Goal: Register for event/course

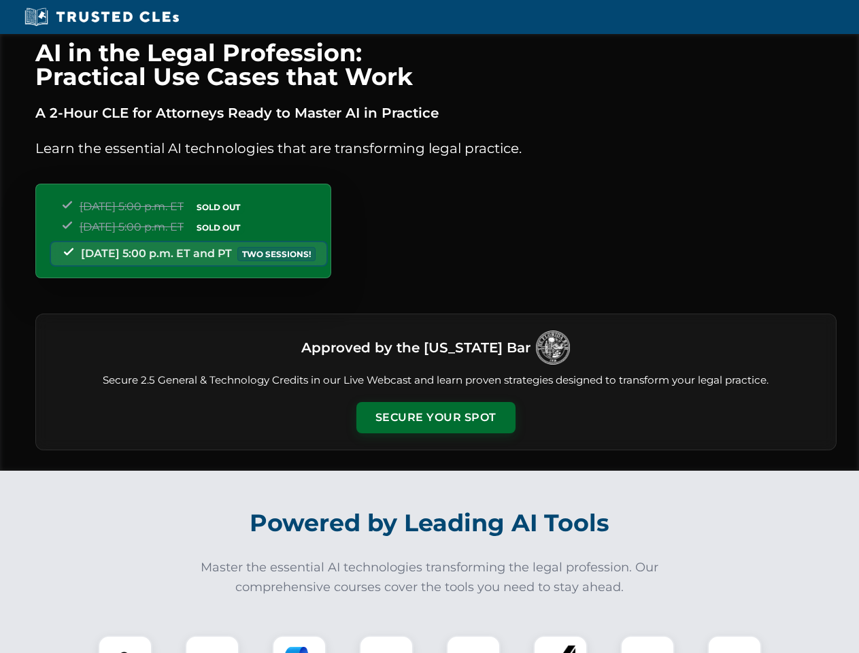
click at [435, 418] on button "Secure Your Spot" at bounding box center [435, 417] width 159 height 31
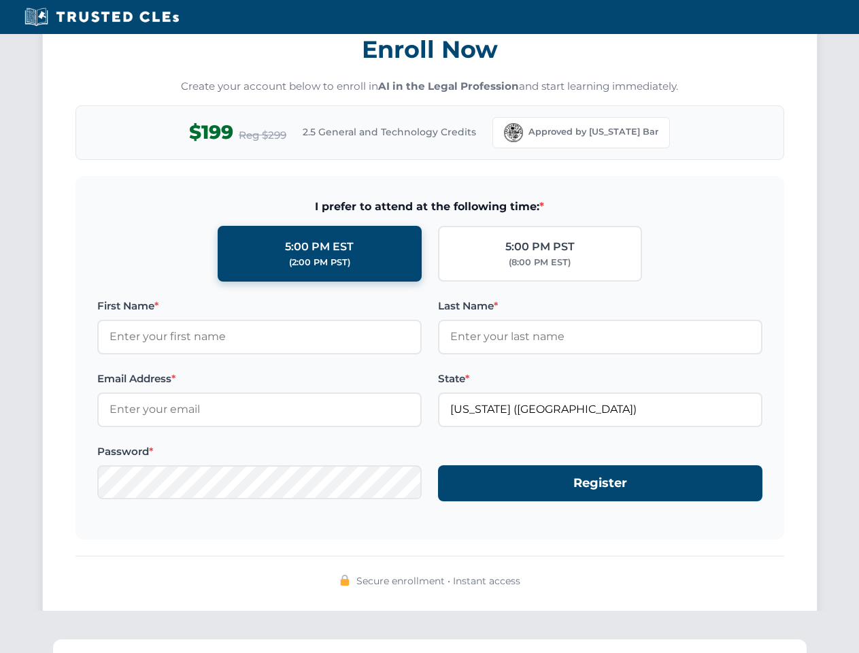
scroll to position [1335, 0]
